Goal: Task Accomplishment & Management: Use online tool/utility

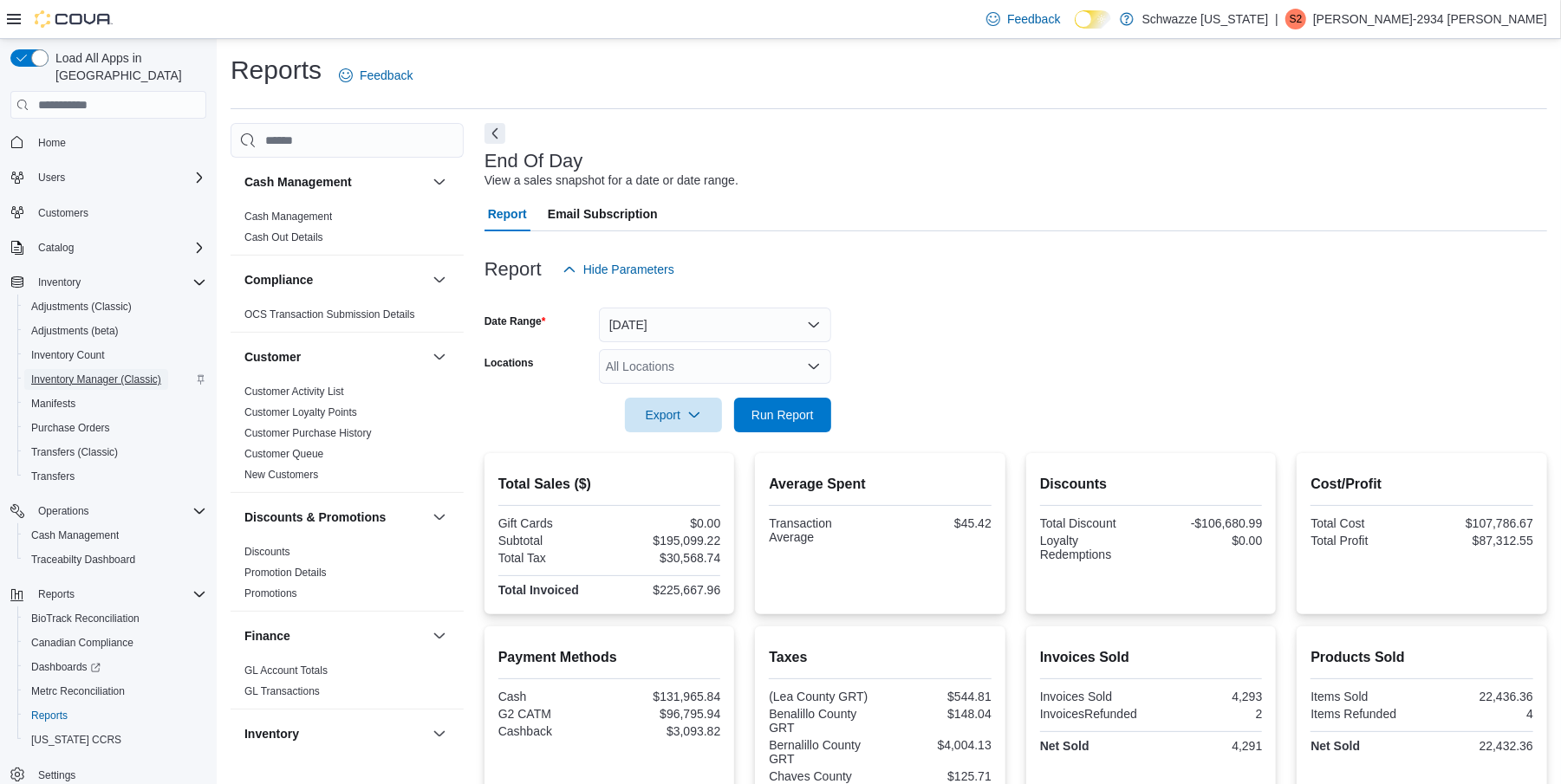
click at [99, 372] on span "Inventory Manager (Classic)" at bounding box center [97, 379] width 130 height 14
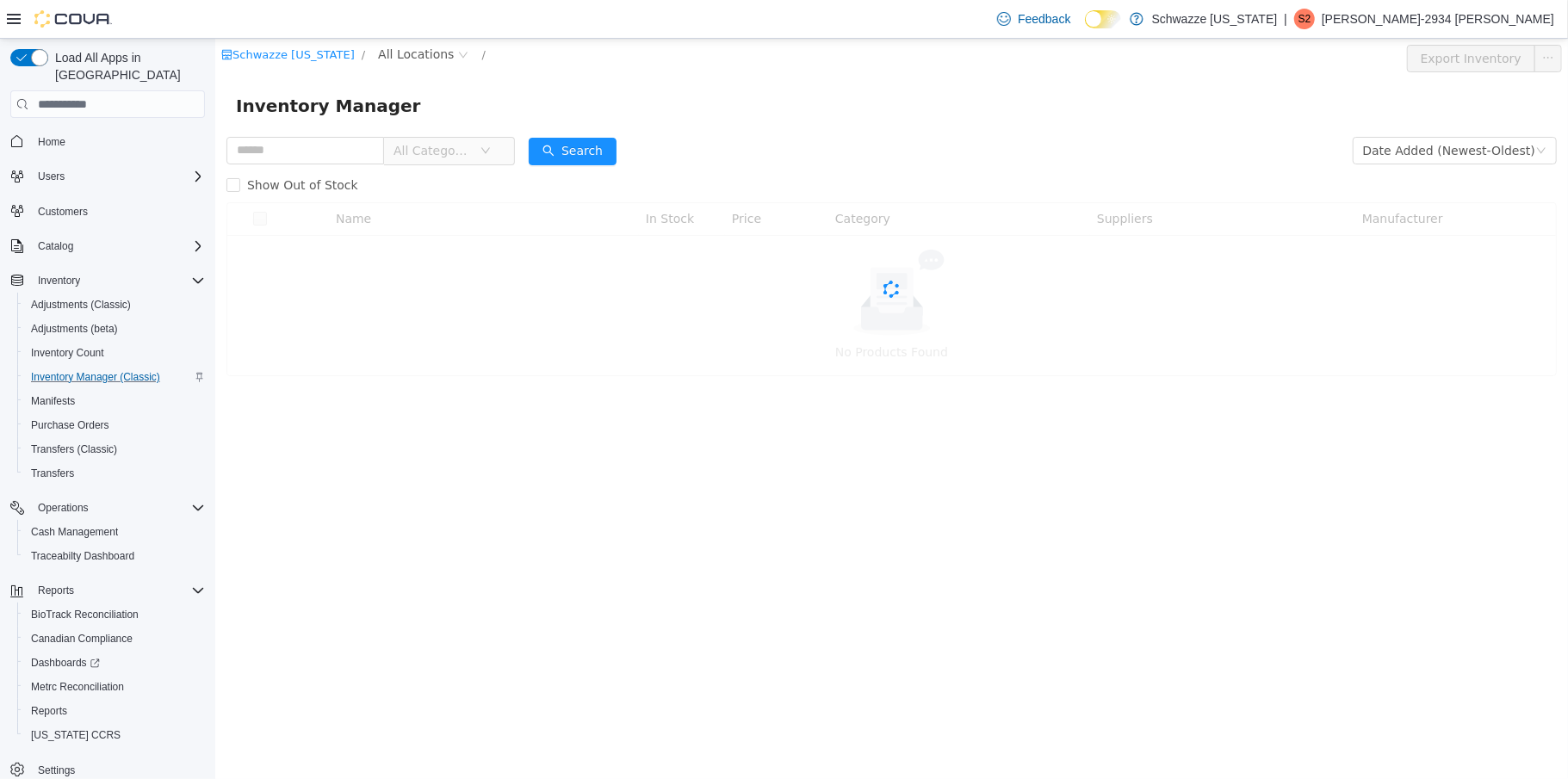
click at [406, 53] on span "All Locations" at bounding box center [414, 54] width 76 height 19
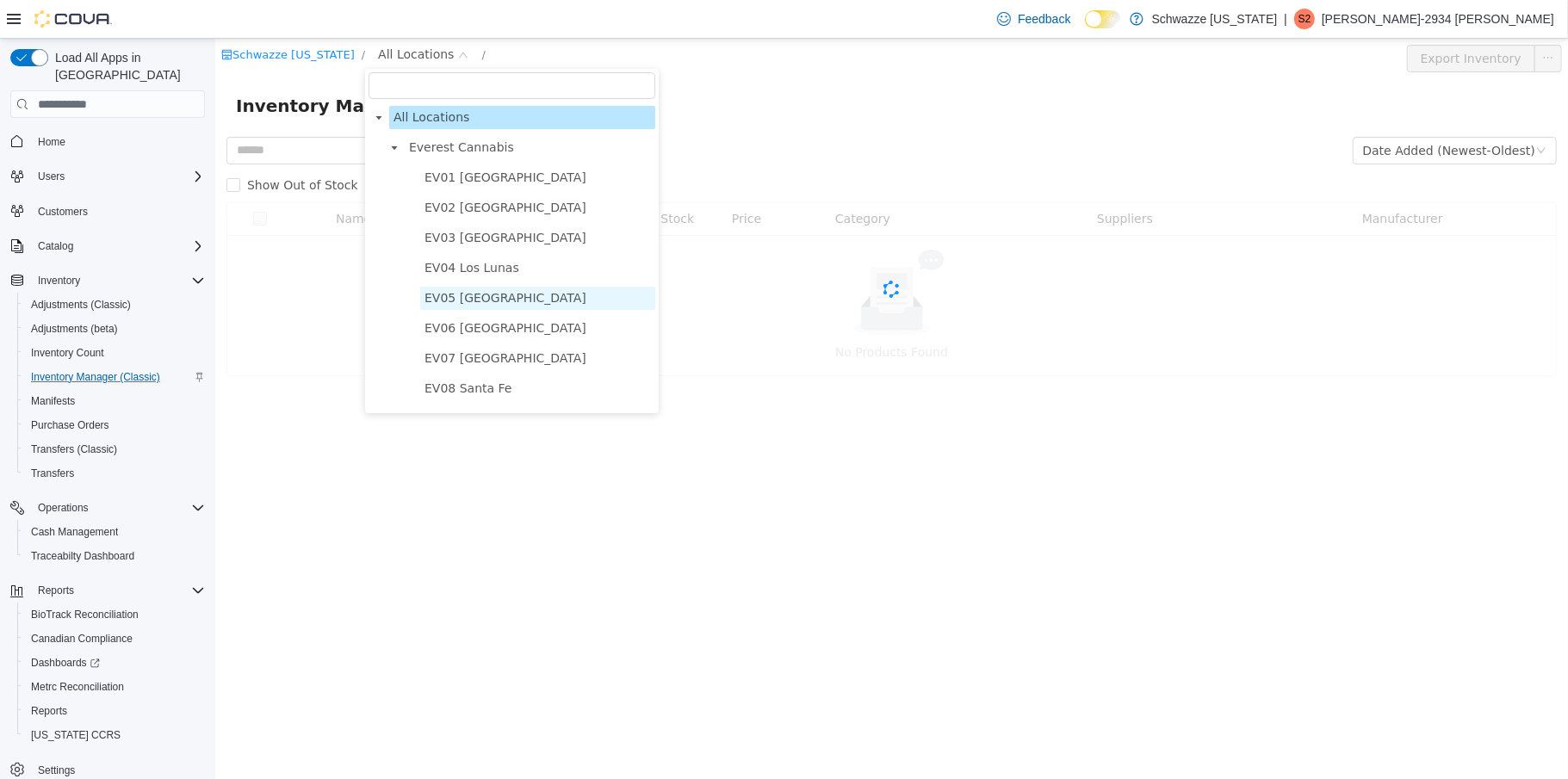
click at [465, 298] on span "EV05 [GEOGRAPHIC_DATA]" at bounding box center [504, 298] width 162 height 14
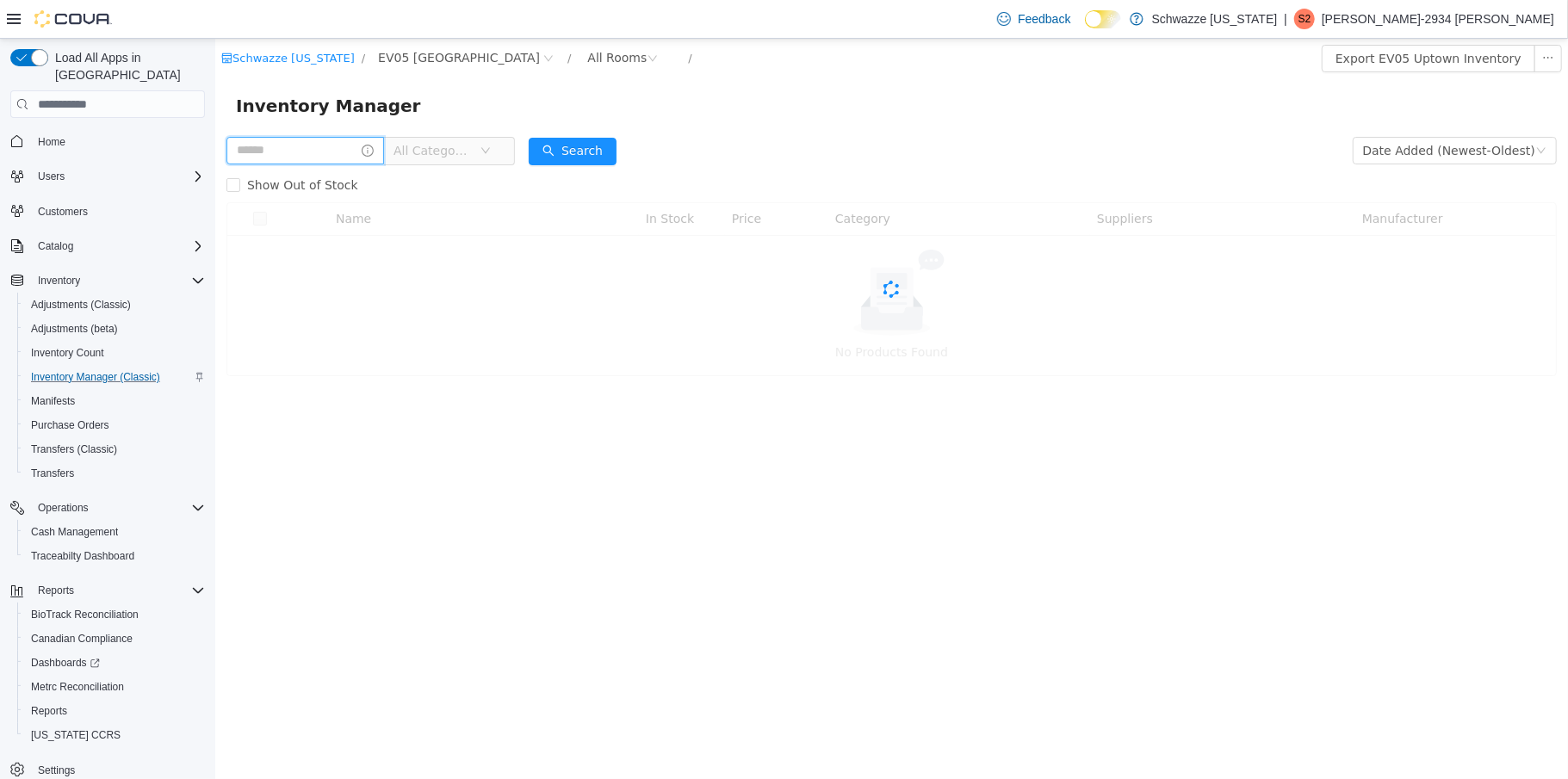
click at [261, 151] on input "text" at bounding box center [304, 151] width 158 height 27
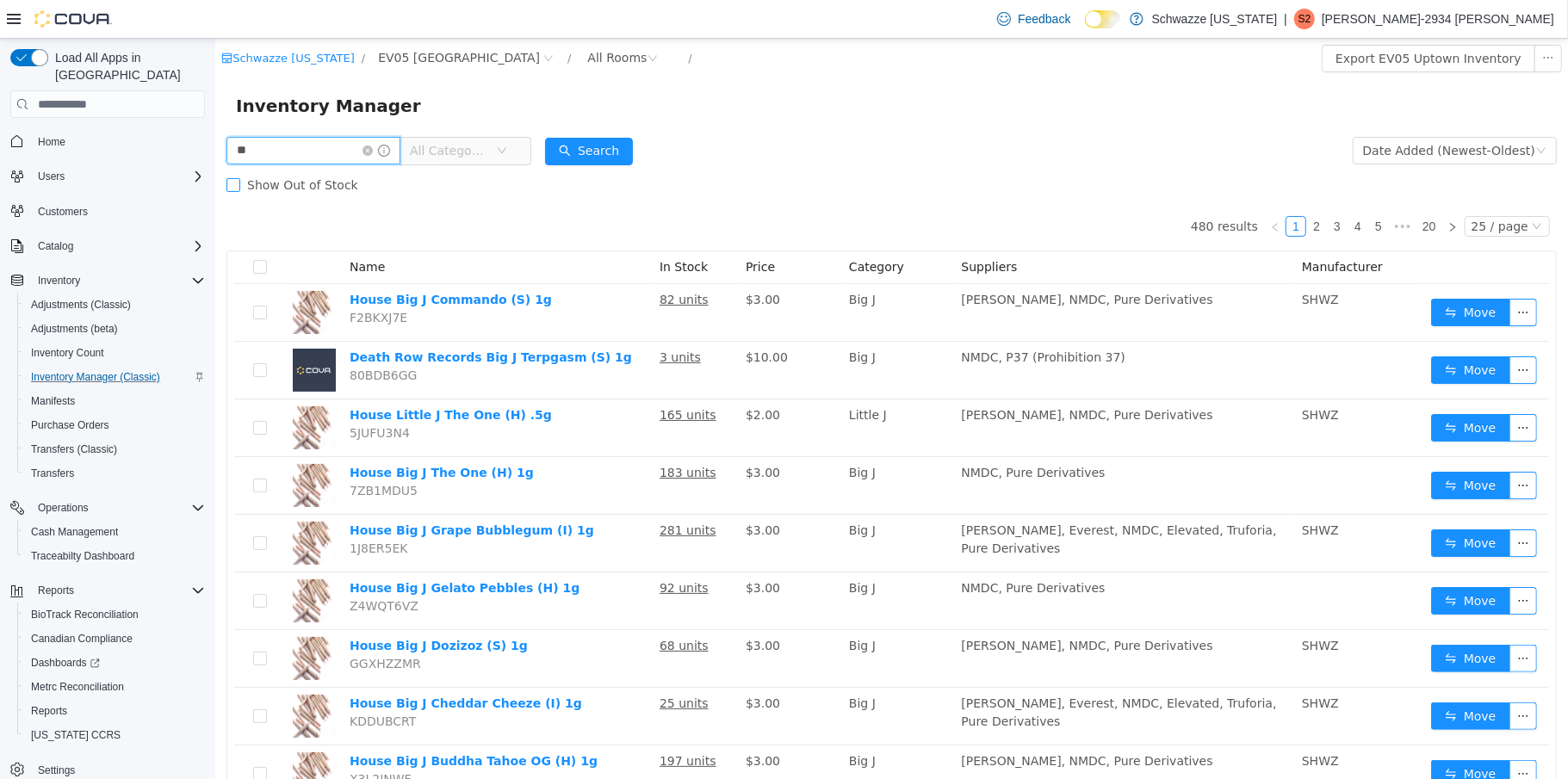
type input "****"
click at [592, 145] on button "Search" at bounding box center [589, 151] width 88 height 27
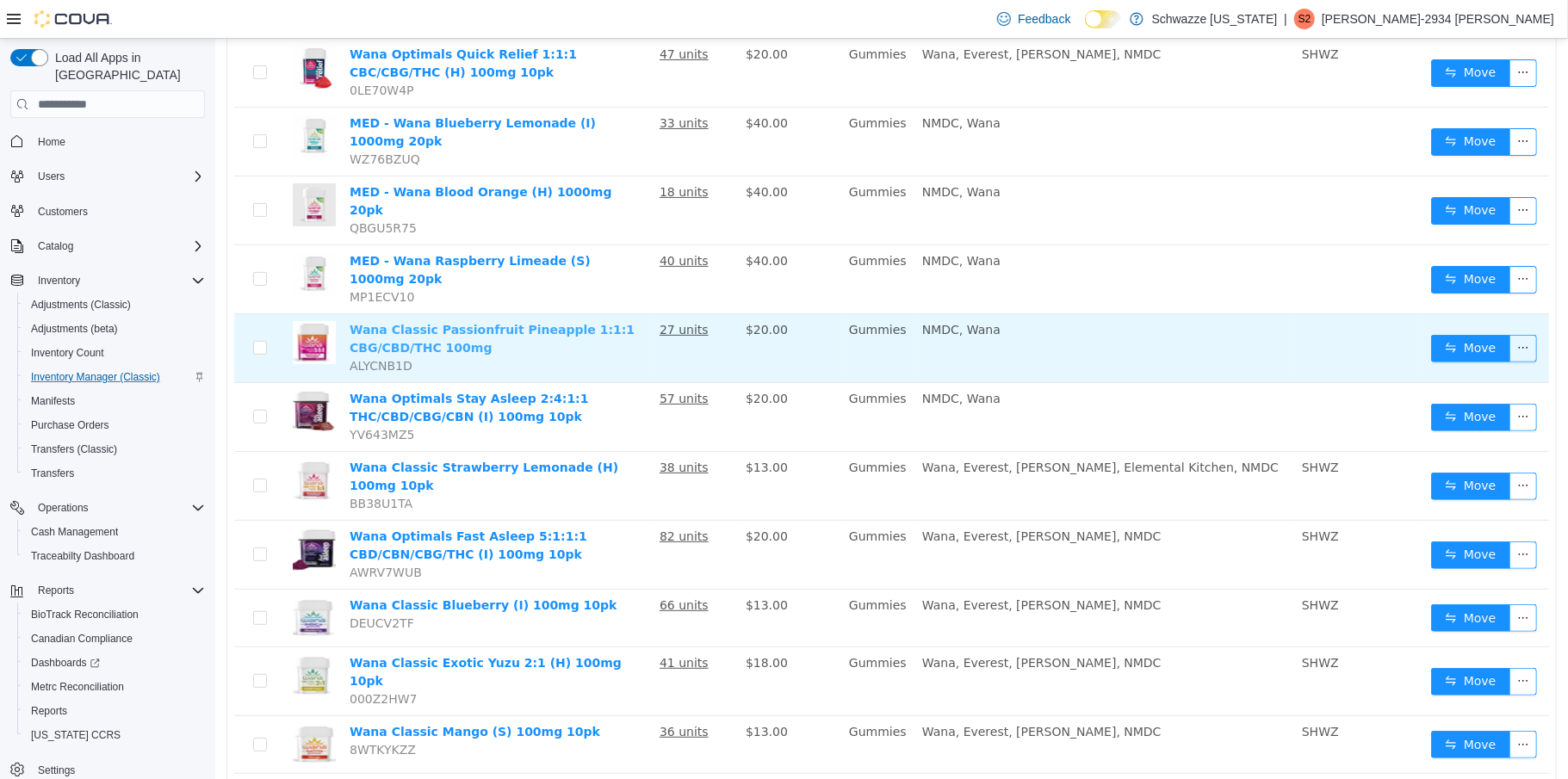
scroll to position [315, 0]
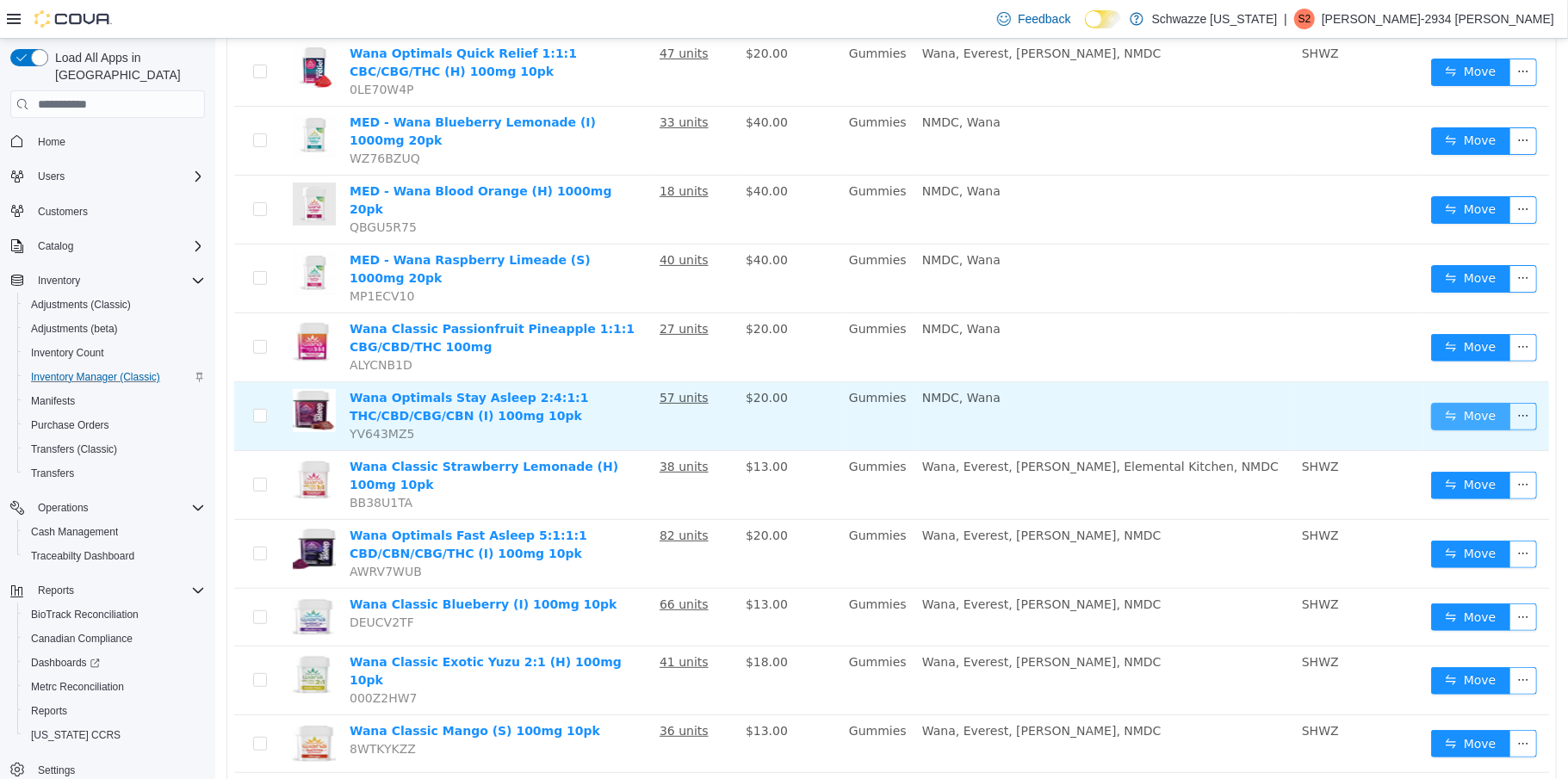
click at [1431, 403] on button "Move" at bounding box center [1470, 417] width 79 height 27
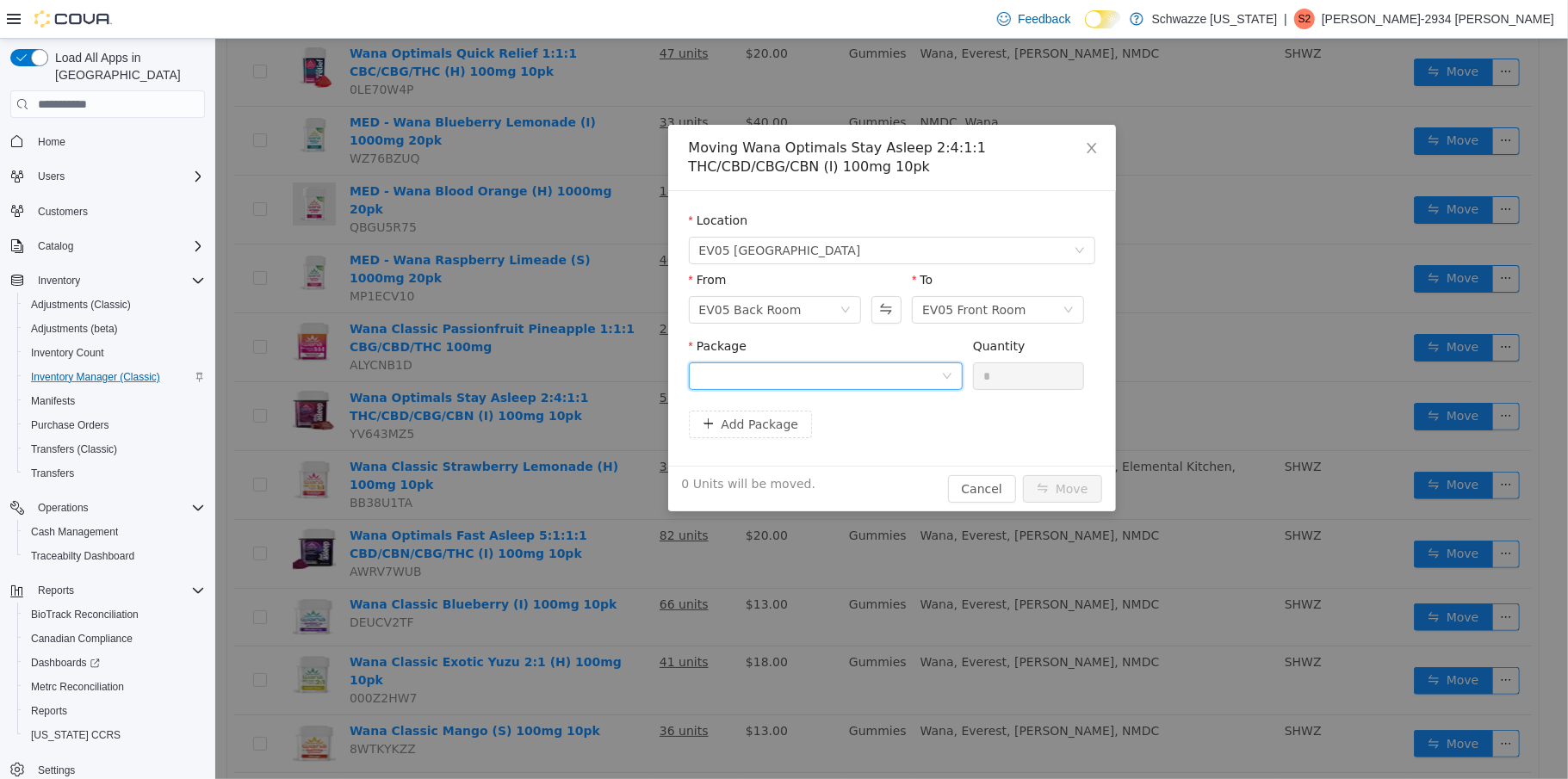
click at [933, 370] on div at bounding box center [819, 376] width 242 height 26
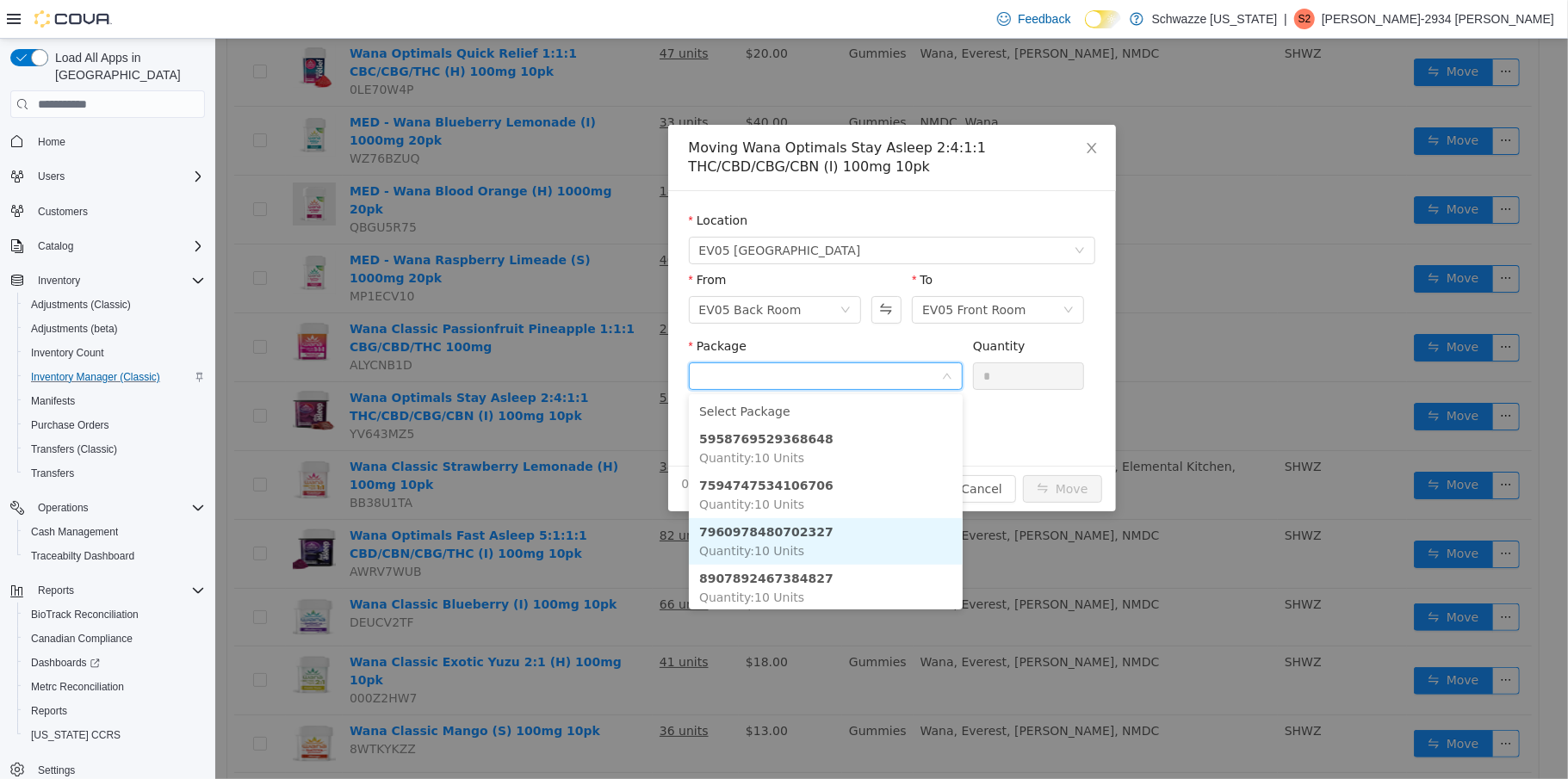
click at [829, 539] on li "7960978480702327 Quantity : 10 Units" at bounding box center [824, 541] width 274 height 46
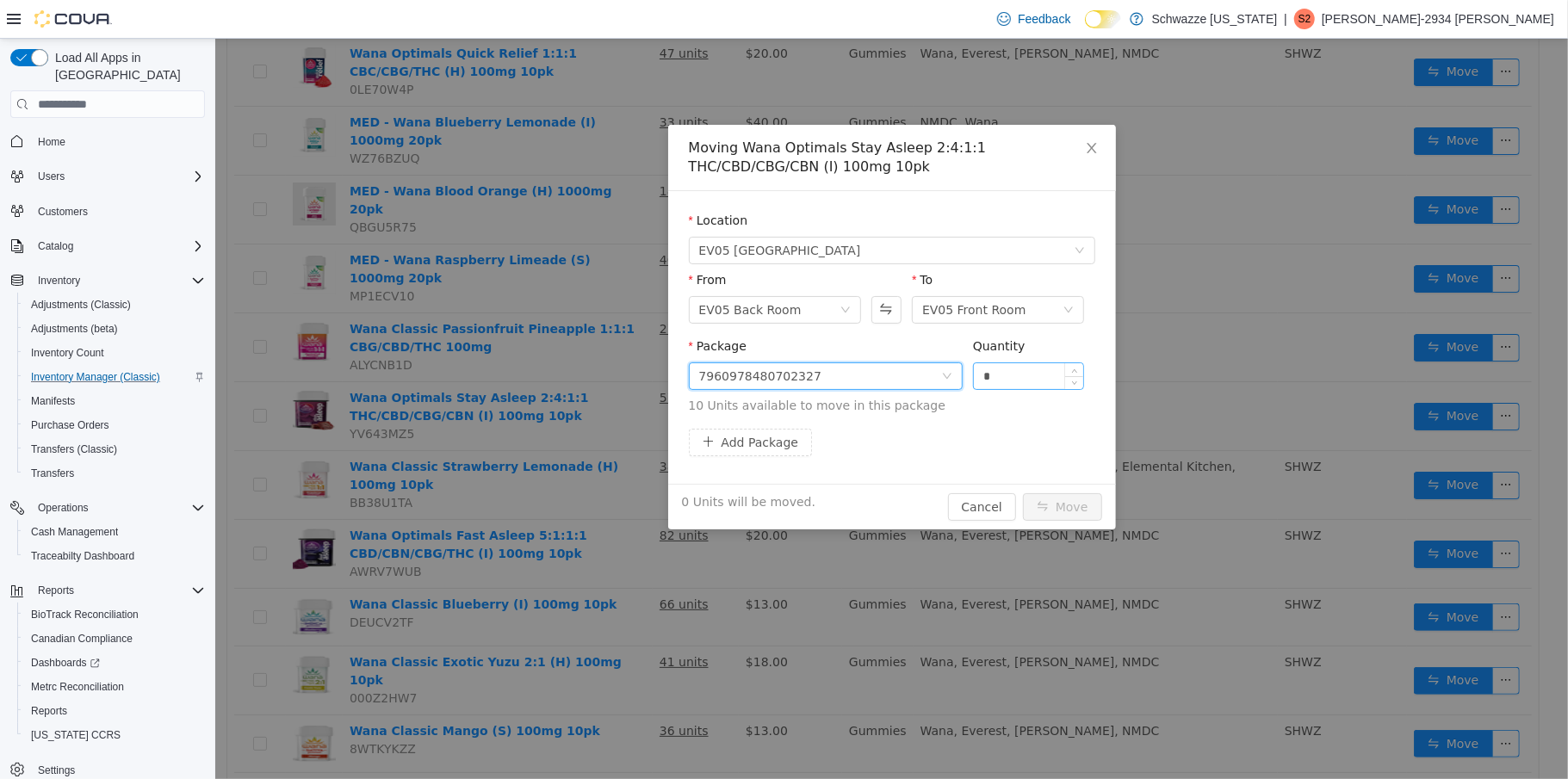
click at [979, 381] on input "*" at bounding box center [1028, 376] width 110 height 26
type input "**"
click at [1075, 507] on button "Move" at bounding box center [1062, 507] width 79 height 27
